Goal: Transaction & Acquisition: Purchase product/service

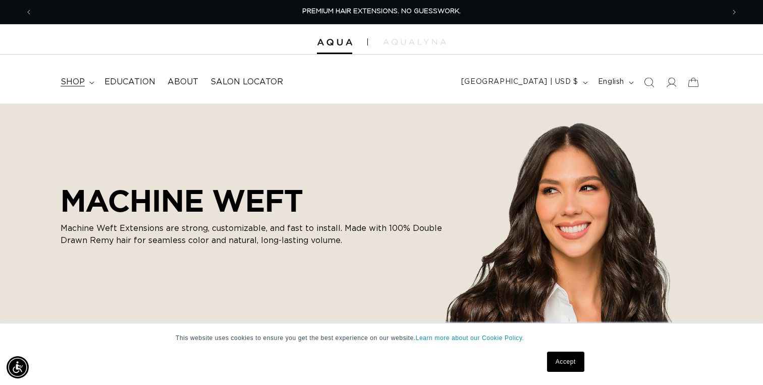
click at [87, 82] on summary "shop" at bounding box center [77, 82] width 44 height 23
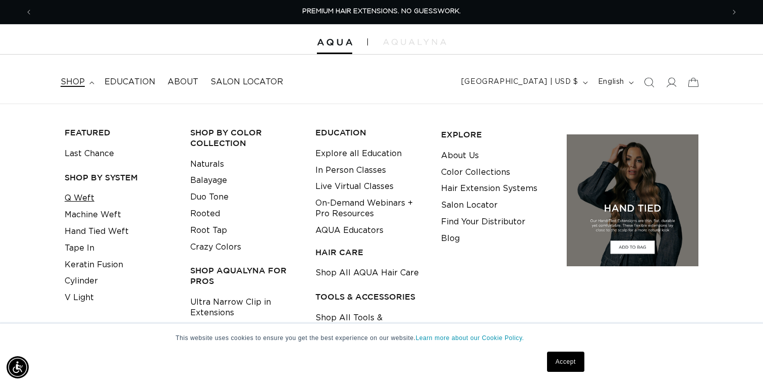
click at [82, 196] on link "Q Weft" at bounding box center [80, 198] width 30 height 17
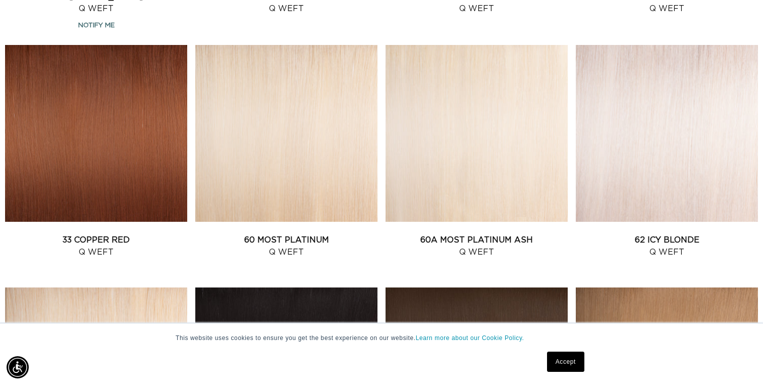
scroll to position [1102, 0]
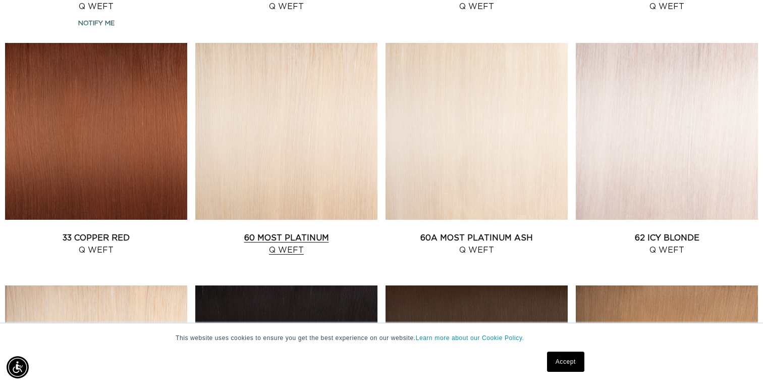
click at [275, 232] on link "60 Most Platinum Q Weft" at bounding box center [286, 244] width 182 height 24
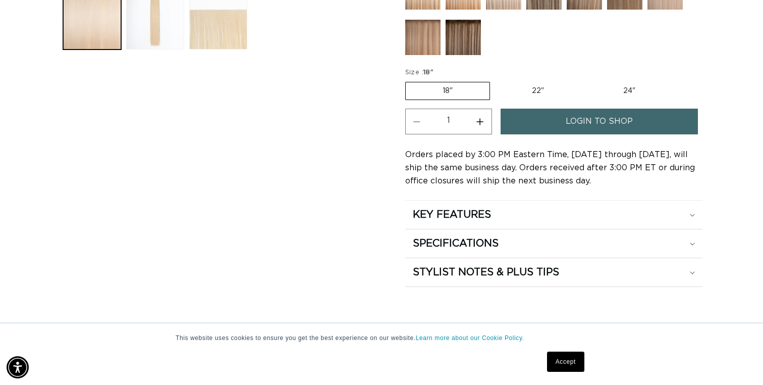
scroll to position [0, 692]
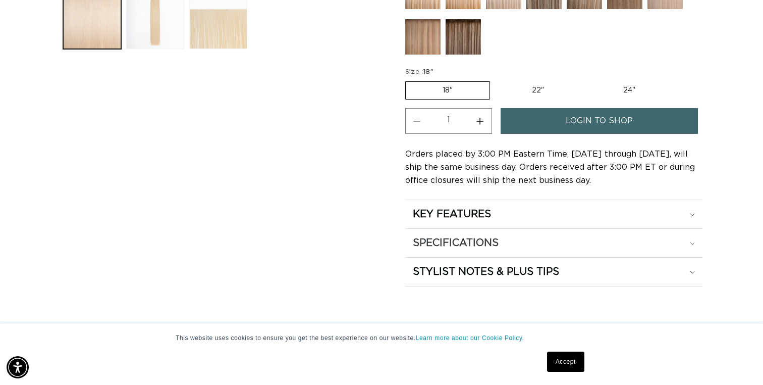
click at [493, 246] on h2 "SPECIFICATIONS" at bounding box center [456, 242] width 86 height 13
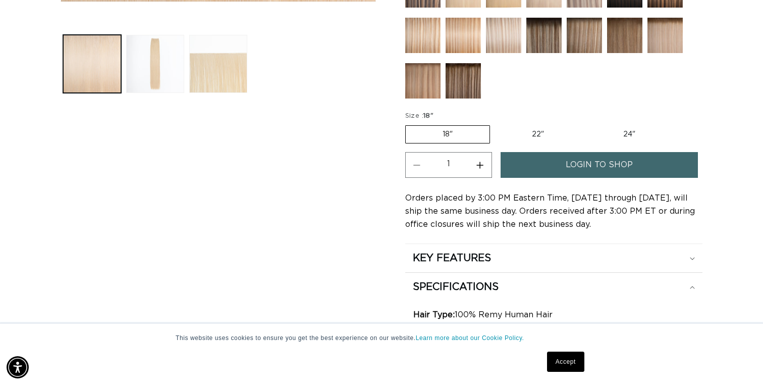
scroll to position [0, 0]
click at [534, 128] on label "22" Variant sold out or unavailable" at bounding box center [538, 134] width 86 height 17
click at [496, 124] on input "22" Variant sold out or unavailable" at bounding box center [495, 123] width 1 height 1
radio input "true"
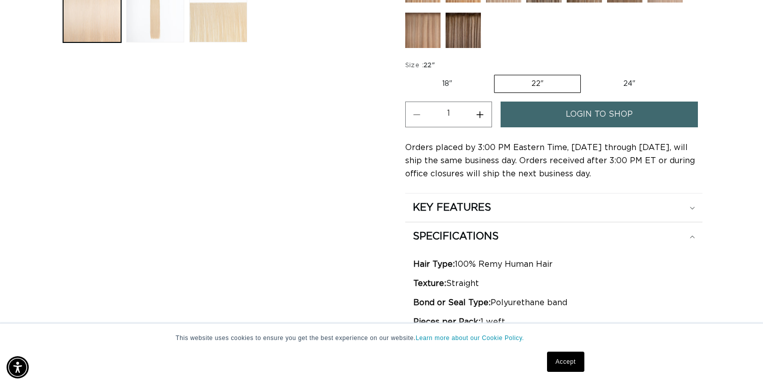
scroll to position [427, 0]
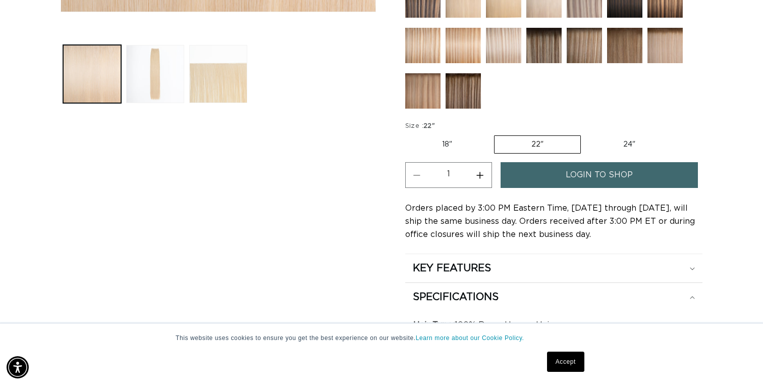
click at [622, 142] on label "24" Variant sold out or unavailable" at bounding box center [630, 144] width 86 height 17
click at [587, 134] on input "24" Variant sold out or unavailable" at bounding box center [586, 133] width 1 height 1
radio input "true"
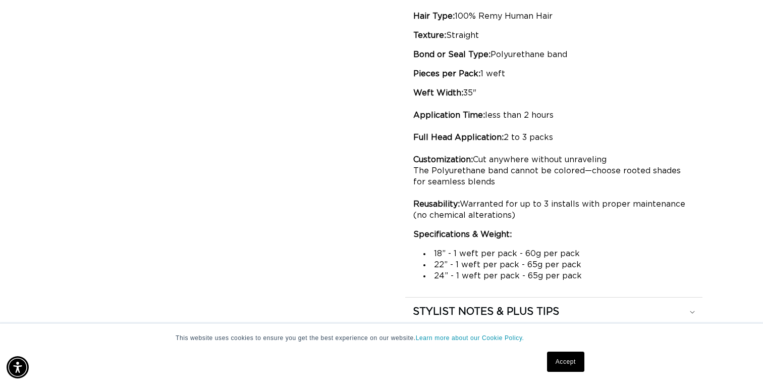
scroll to position [0, 0]
